Goal: Information Seeking & Learning: Get advice/opinions

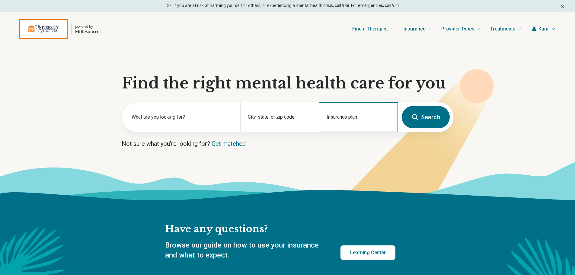
click at [355, 117] on div "Insurance plan" at bounding box center [358, 117] width 79 height 30
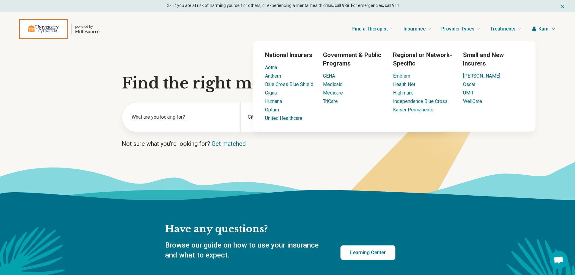
click at [138, 43] on div "powered by Find a Therapist Mental Health Conditions [MEDICAL_DATA] Anxiety [ME…" at bounding box center [287, 29] width 575 height 34
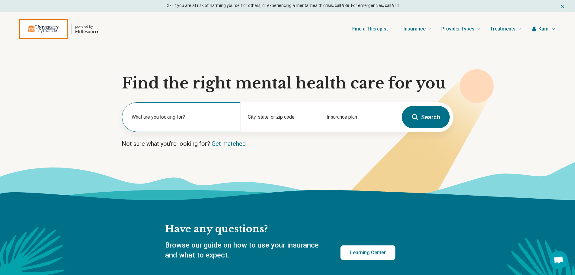
click at [161, 117] on label "What are you looking for?" at bounding box center [182, 117] width 101 height 7
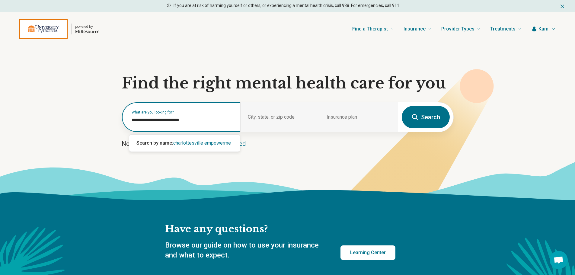
type input "**********"
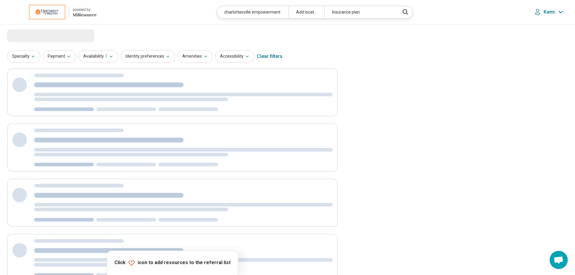
select select "***"
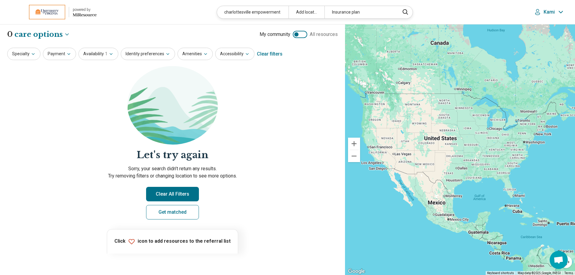
click at [57, 13] on img at bounding box center [47, 12] width 36 height 14
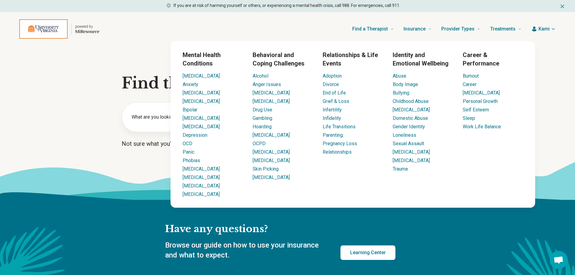
click at [297, 26] on div "Find a Therapist Mental Health Conditions [MEDICAL_DATA] Anxiety [MEDICAL_DATA]…" at bounding box center [315, 29] width 413 height 24
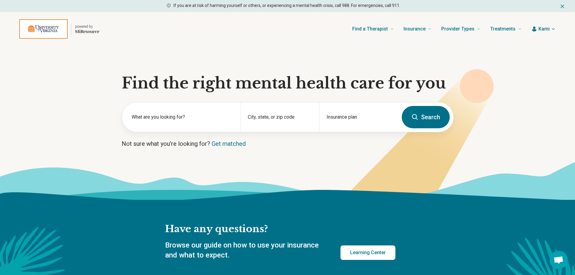
click at [418, 118] on icon at bounding box center [415, 117] width 7 height 7
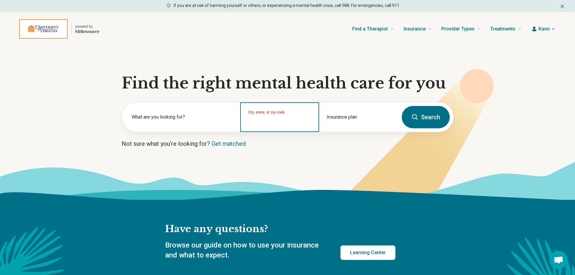
click at [260, 122] on input "City, state, or zip code" at bounding box center [280, 121] width 64 height 7
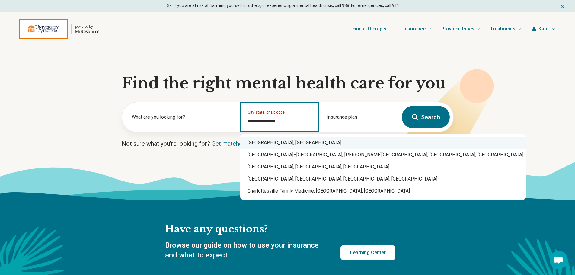
click at [262, 143] on div "[GEOGRAPHIC_DATA], [GEOGRAPHIC_DATA]" at bounding box center [383, 143] width 286 height 12
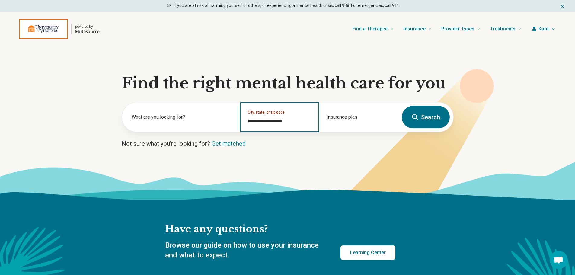
type input "**********"
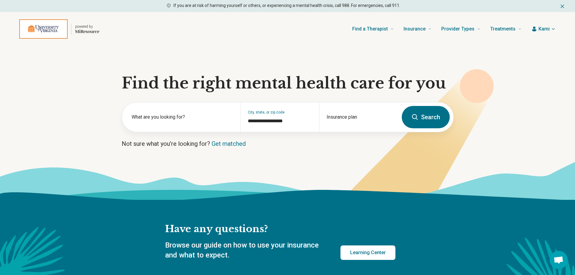
click at [430, 114] on button "Search" at bounding box center [426, 117] width 48 height 22
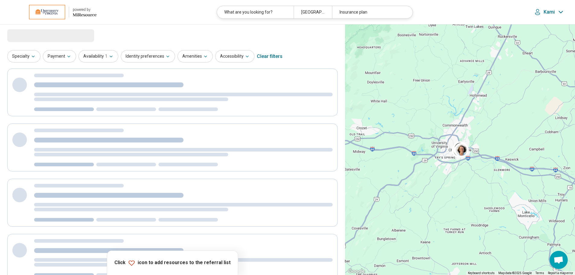
select select "***"
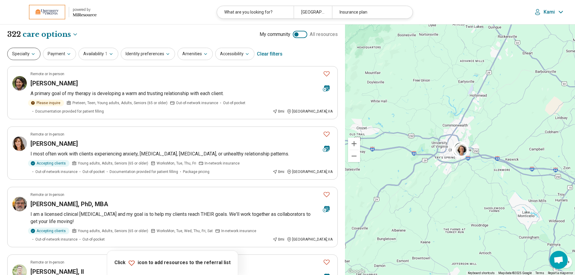
click at [36, 55] on button "Specialty" at bounding box center [23, 54] width 33 height 12
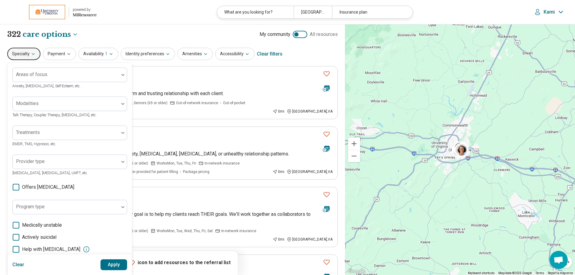
click at [36, 55] on button "Specialty" at bounding box center [23, 54] width 33 height 12
click at [104, 50] on button "Availability 1" at bounding box center [99, 54] width 40 height 12
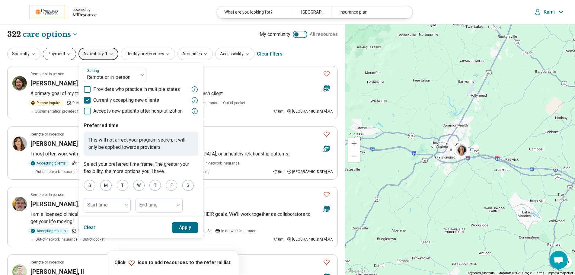
click at [64, 54] on button "Payment" at bounding box center [59, 54] width 33 height 12
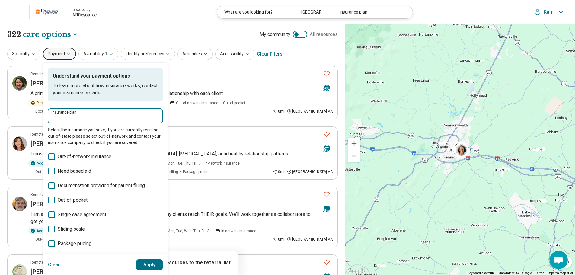
click at [78, 117] on input "Insurance plan" at bounding box center [106, 117] width 108 height 7
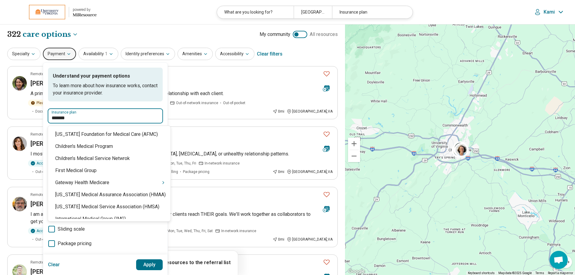
type input "********"
click at [99, 135] on div "Medicaid" at bounding box center [103, 134] width 111 height 12
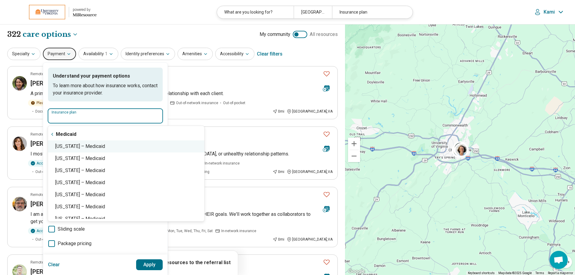
click at [94, 146] on div "[US_STATE] – Medicaid" at bounding box center [126, 146] width 156 height 12
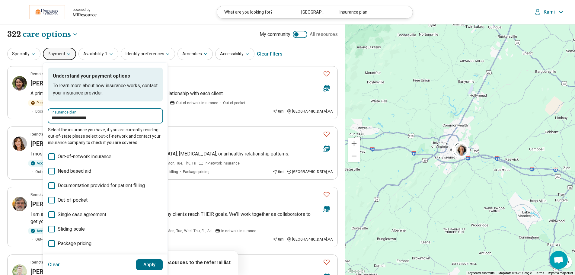
type input "**********"
click at [153, 262] on button "Apply" at bounding box center [149, 264] width 27 height 11
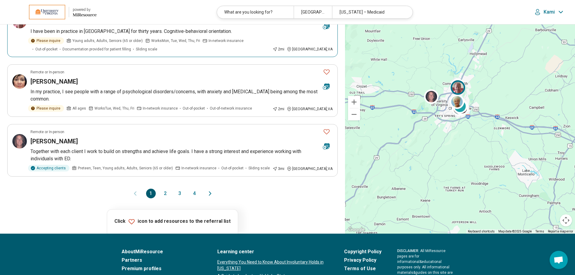
scroll to position [514, 0]
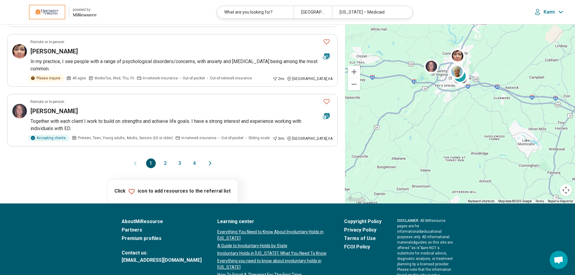
click at [163, 162] on button "2" at bounding box center [166, 164] width 10 height 10
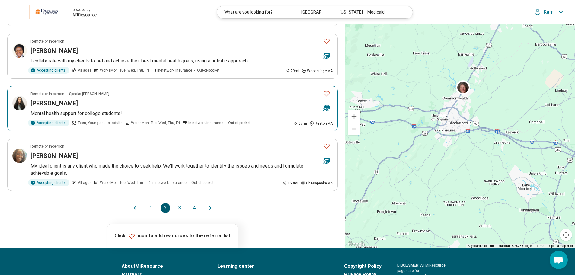
scroll to position [483, 0]
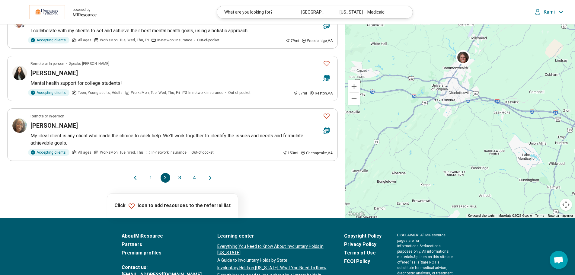
click at [182, 175] on button "3" at bounding box center [180, 178] width 10 height 10
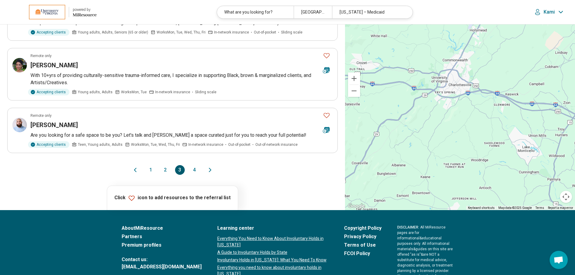
click at [198, 170] on button "4" at bounding box center [195, 170] width 10 height 10
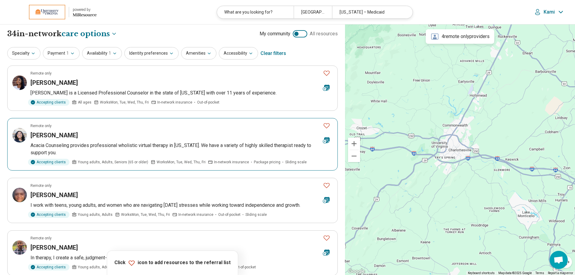
scroll to position [0, 0]
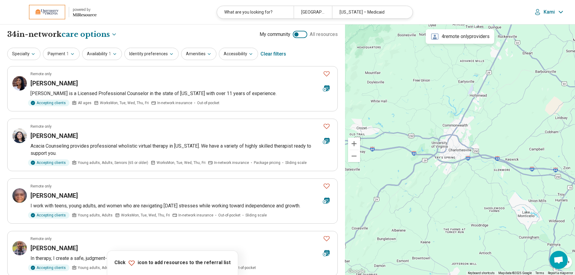
click at [295, 34] on div at bounding box center [297, 34] width 4 height 4
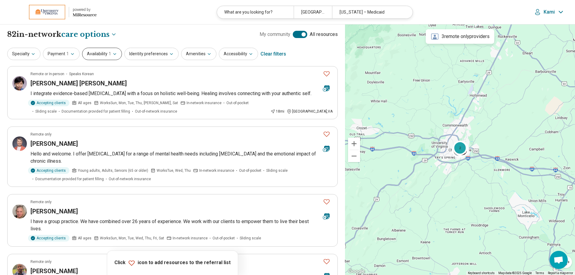
click at [101, 56] on button "Availability 1" at bounding box center [102, 54] width 40 height 12
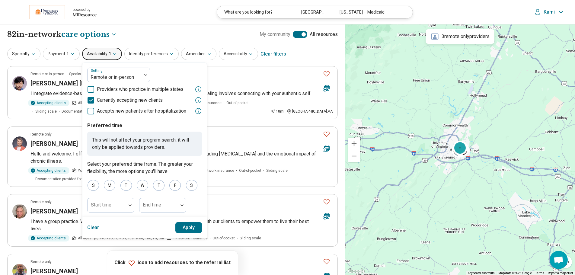
click at [89, 90] on icon at bounding box center [91, 89] width 7 height 7
click at [89, 91] on icon at bounding box center [91, 89] width 7 height 7
click at [92, 100] on icon at bounding box center [91, 100] width 7 height 7
click at [188, 223] on button "Apply" at bounding box center [188, 227] width 27 height 11
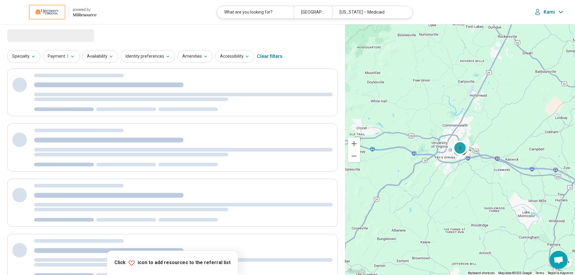
select select "***"
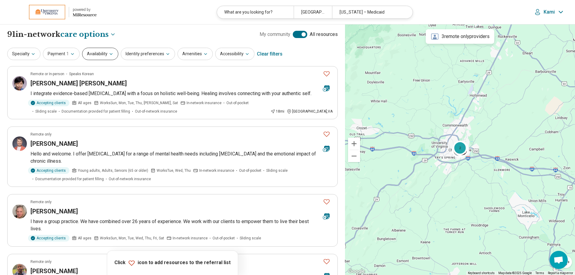
click at [99, 58] on button "Availability" at bounding box center [100, 54] width 36 height 12
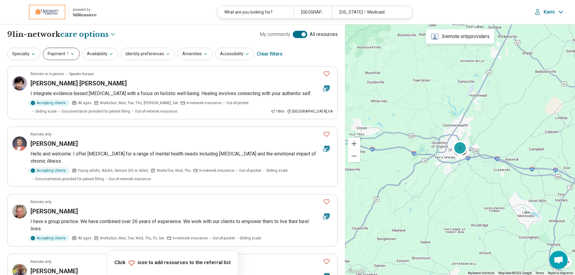
click at [64, 56] on button "Payment 1" at bounding box center [61, 54] width 37 height 12
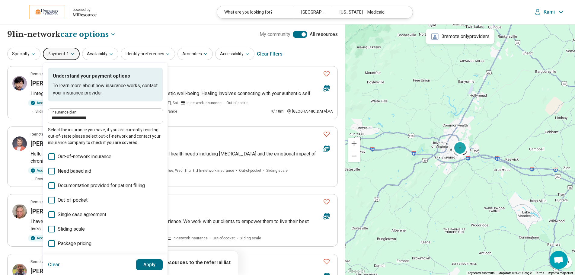
click at [138, 33] on div "**********" at bounding box center [172, 34] width 331 height 10
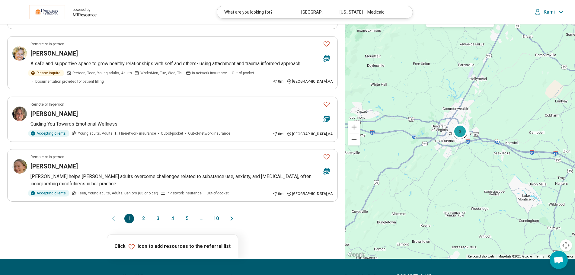
scroll to position [483, 0]
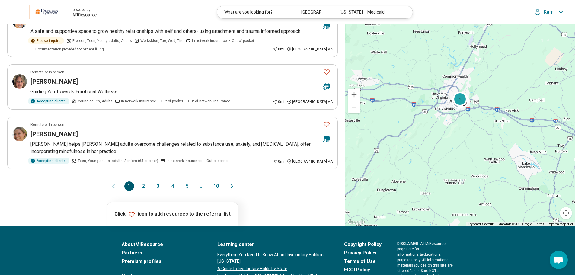
click at [144, 191] on button "2" at bounding box center [144, 187] width 10 height 10
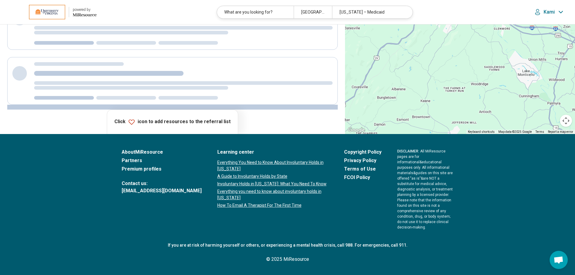
scroll to position [0, 0]
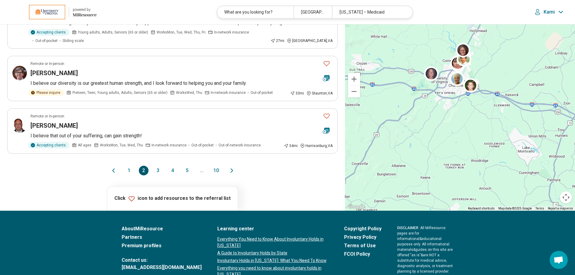
click at [156, 171] on button "3" at bounding box center [158, 171] width 10 height 10
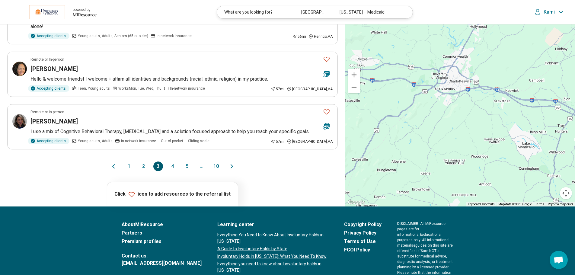
scroll to position [483, 0]
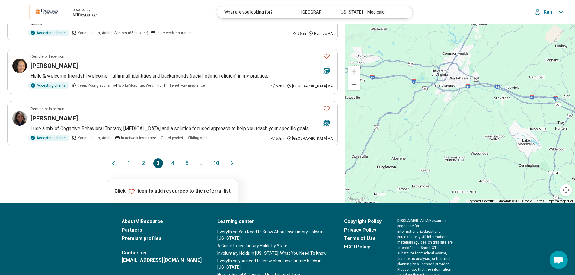
click at [173, 168] on button "4" at bounding box center [173, 164] width 10 height 10
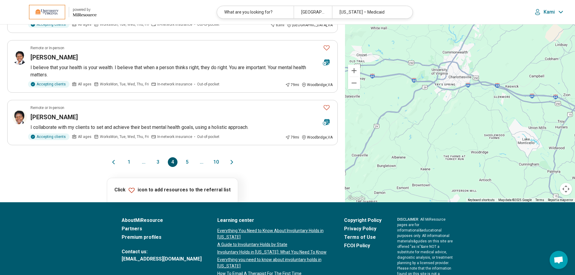
click at [187, 163] on button "5" at bounding box center [187, 162] width 10 height 10
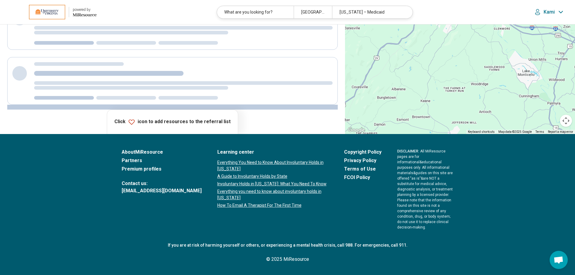
scroll to position [0, 0]
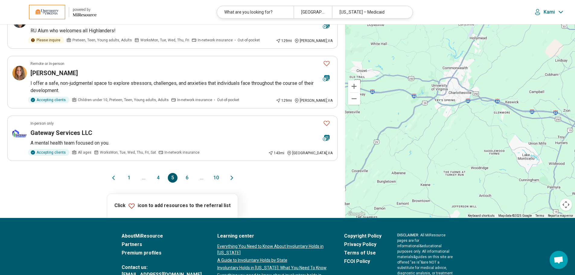
click at [186, 178] on button "6" at bounding box center [187, 178] width 10 height 10
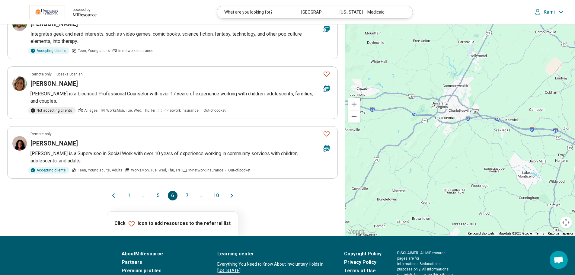
scroll to position [483, 0]
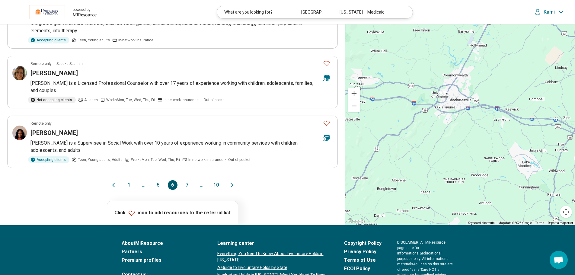
click at [183, 180] on button "7" at bounding box center [187, 185] width 10 height 10
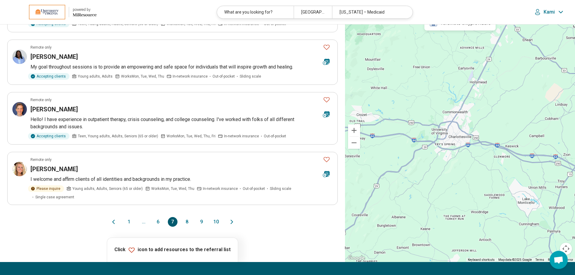
scroll to position [453, 0]
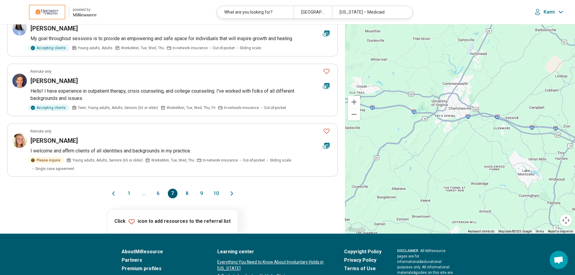
click at [188, 189] on button "8" at bounding box center [187, 194] width 10 height 10
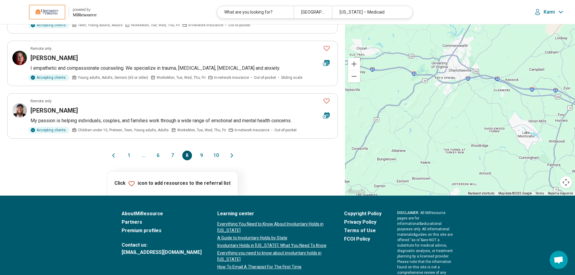
click at [203, 156] on button "9" at bounding box center [202, 156] width 10 height 10
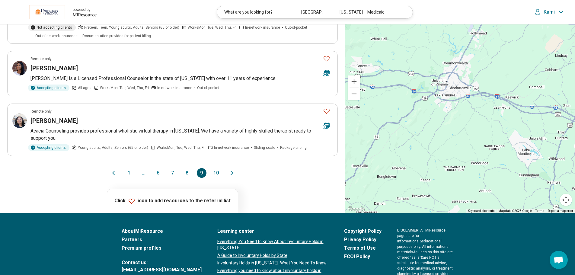
scroll to position [483, 0]
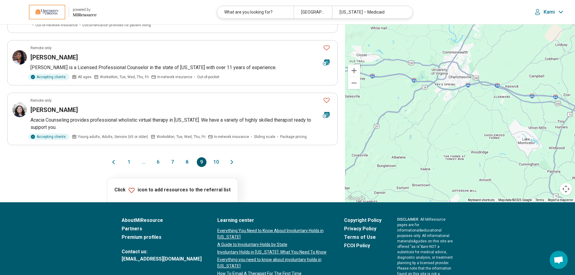
click at [216, 163] on button "10" at bounding box center [216, 162] width 10 height 10
